Goal: Find specific page/section: Find specific page/section

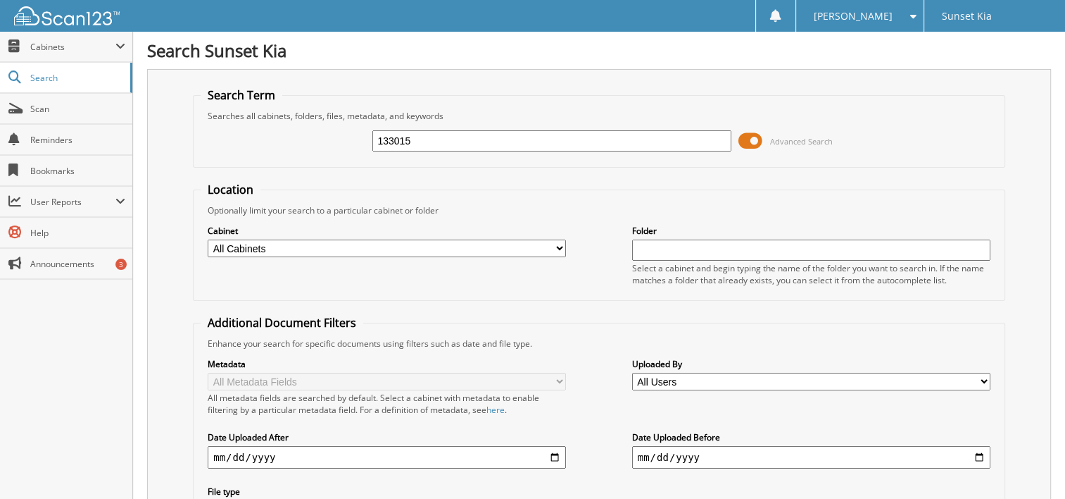
type input "133015"
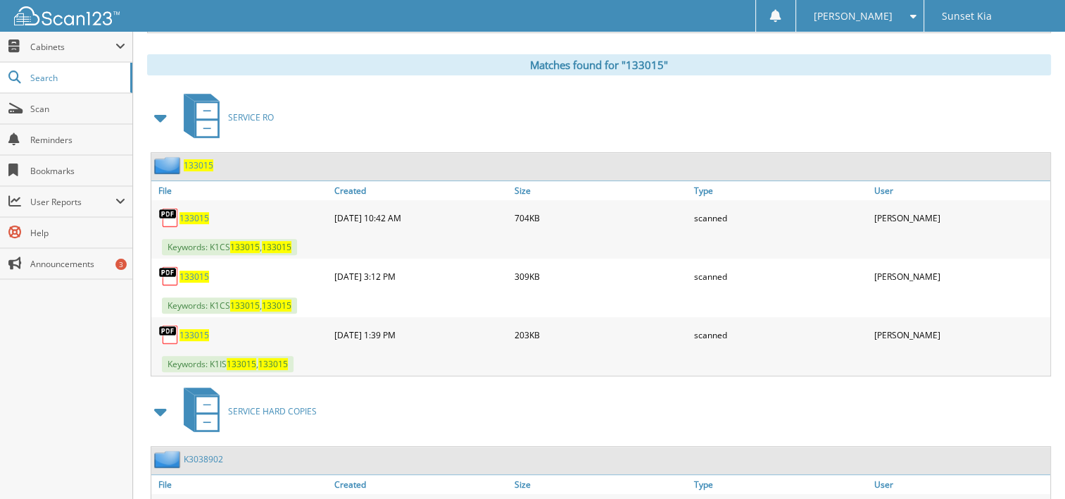
scroll to position [640, 0]
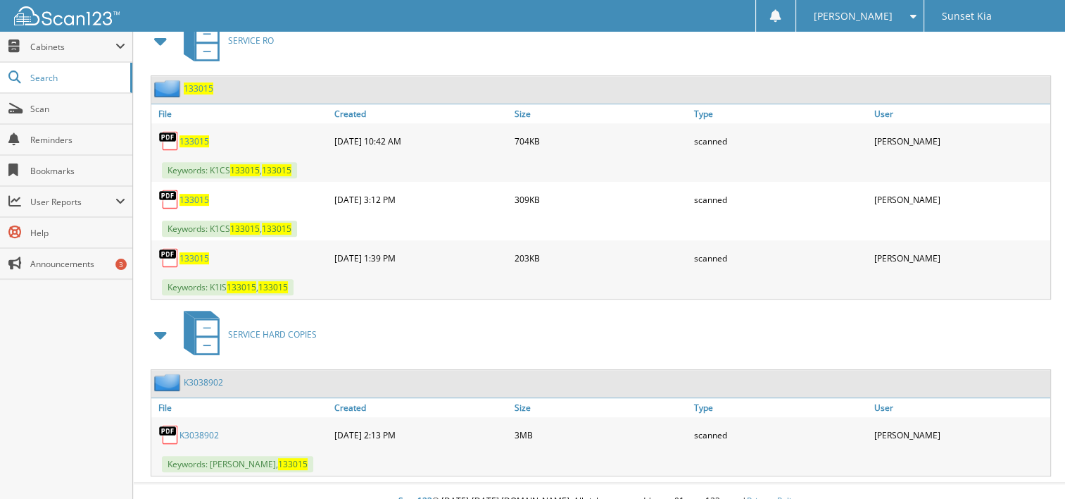
click at [197, 429] on link "K3038902" at bounding box center [199, 435] width 39 height 12
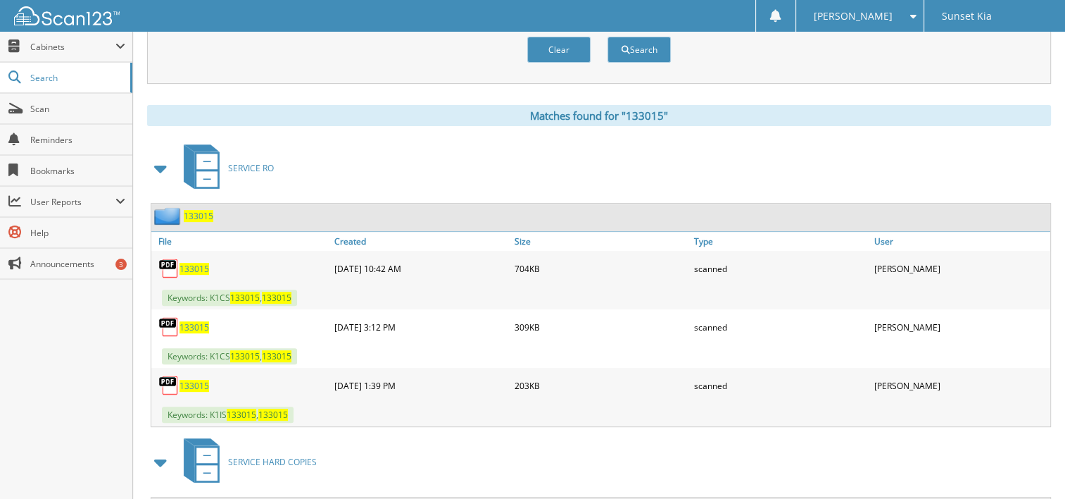
scroll to position [499, 0]
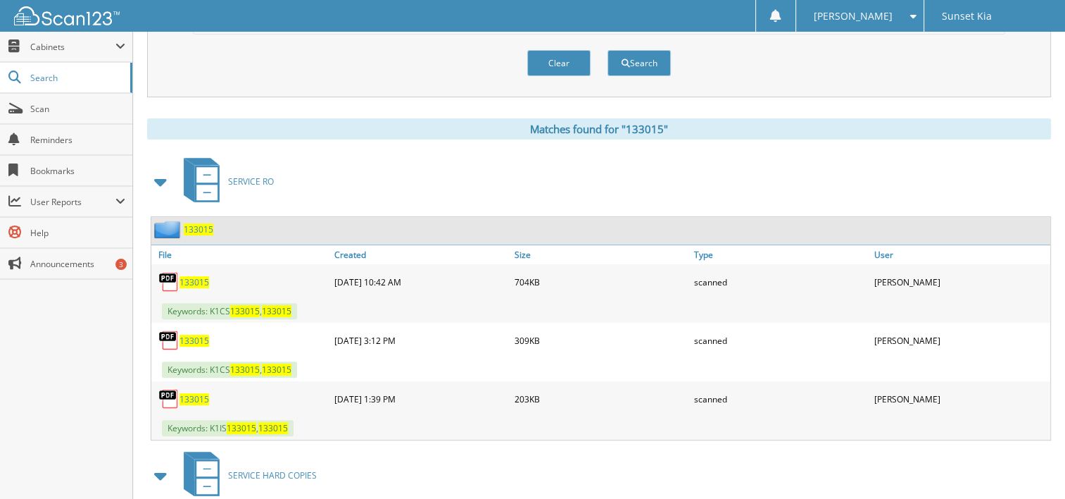
click at [197, 393] on span "133015" at bounding box center [195, 399] width 30 height 12
click at [201, 334] on span "133015" at bounding box center [195, 340] width 30 height 12
click at [202, 334] on span "133015" at bounding box center [195, 340] width 30 height 12
click at [189, 334] on span "133015" at bounding box center [195, 340] width 30 height 12
click at [180, 334] on span "133015" at bounding box center [195, 340] width 30 height 12
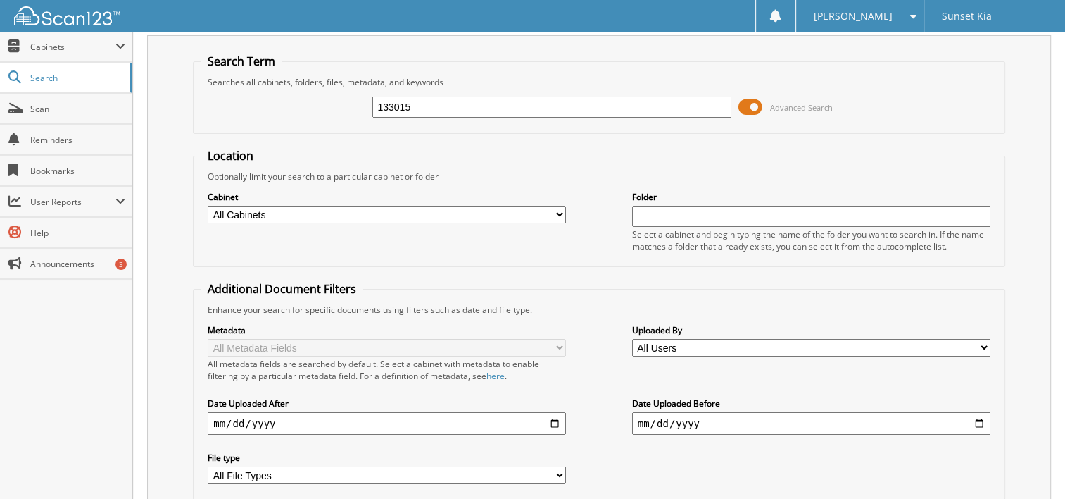
scroll to position [6, 0]
